Goal: Download file/media

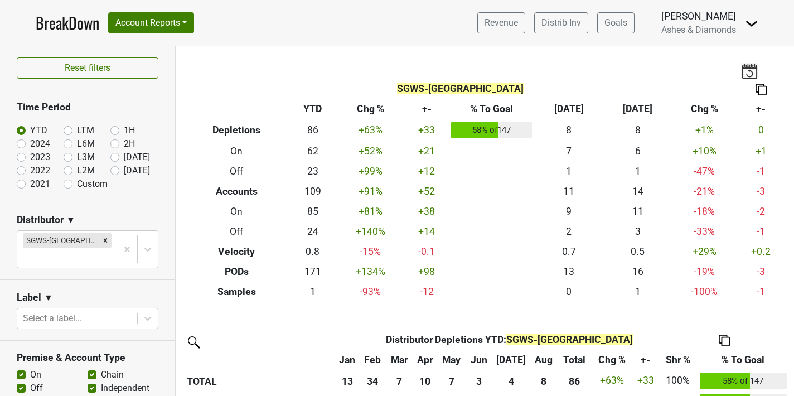
scroll to position [291, 0]
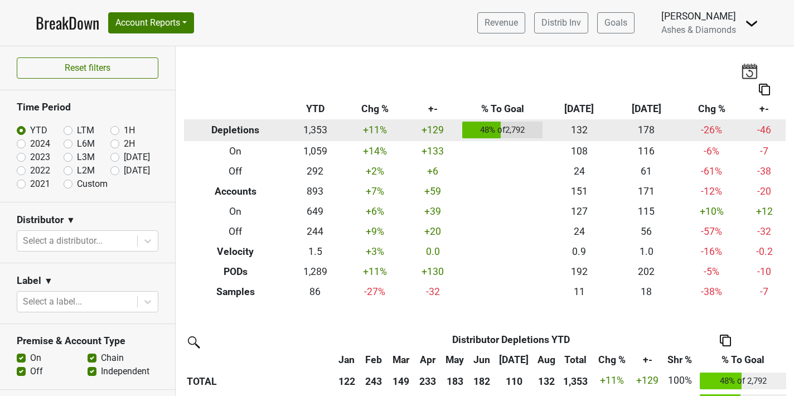
click at [255, 133] on th "Depletions" at bounding box center [235, 130] width 103 height 22
click at [303, 131] on td "1,353" at bounding box center [315, 130] width 56 height 22
click at [372, 130] on td "+11 %" at bounding box center [374, 130] width 63 height 22
click at [478, 132] on td "48 % of 2,792" at bounding box center [502, 130] width 86 height 22
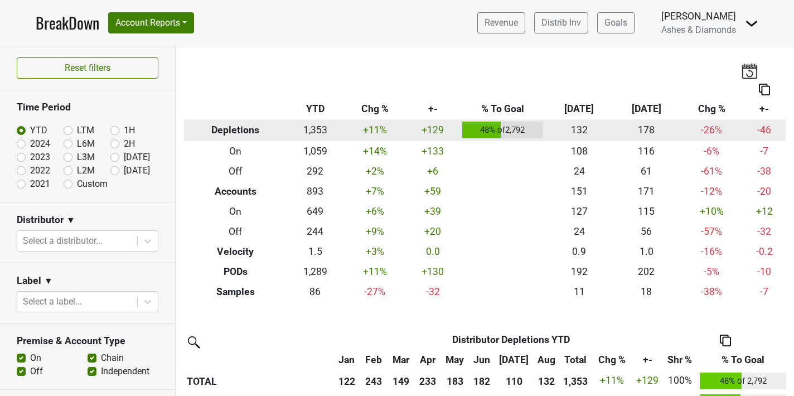
click at [478, 132] on td "48 % of 2,792" at bounding box center [502, 130] width 86 height 22
click at [701, 135] on td "-26 %" at bounding box center [711, 130] width 63 height 22
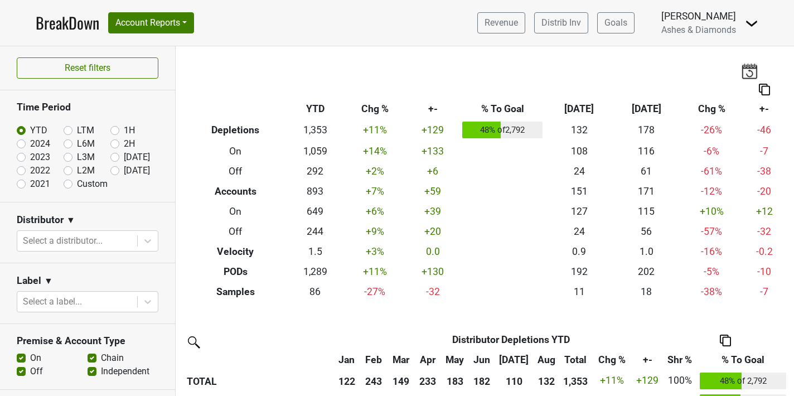
click at [765, 91] on img at bounding box center [764, 90] width 11 height 12
click at [318, 52] on div "Breakdown Type YTD Chg % +- % To Goal Aug ‘[DATE] Chg % +- Depletions 1,353 +11…" at bounding box center [485, 173] width 618 height 255
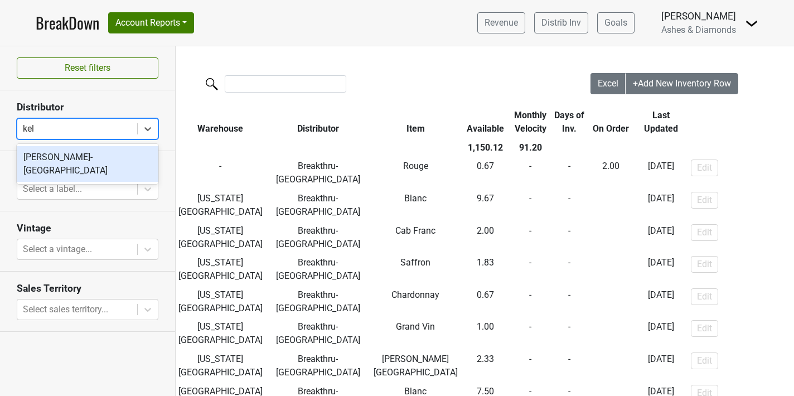
type input "[PERSON_NAME]"
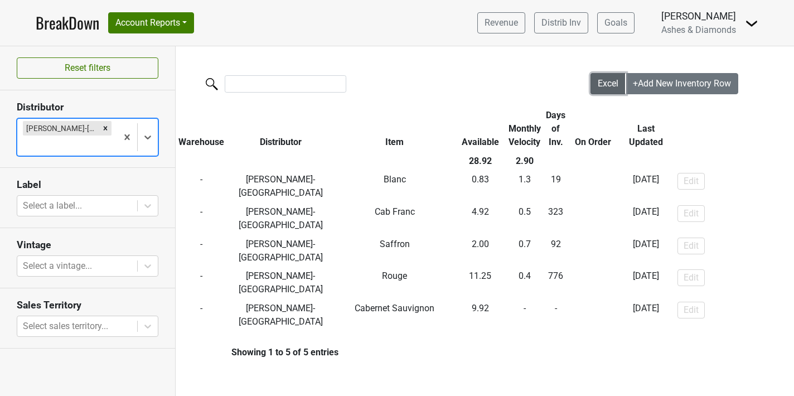
click at [598, 82] on span "Excel" at bounding box center [608, 83] width 21 height 11
